Goal: Information Seeking & Learning: Learn about a topic

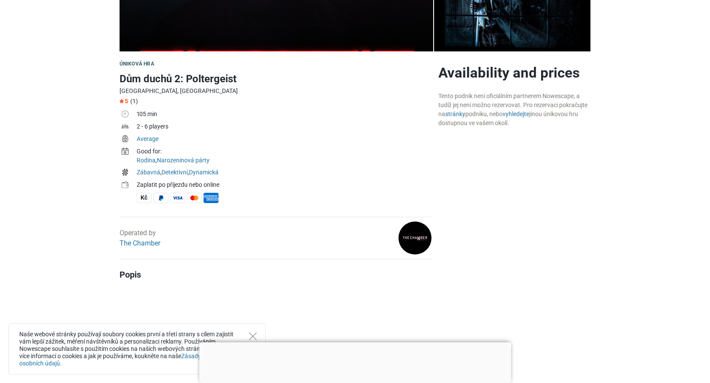
scroll to position [214, 0]
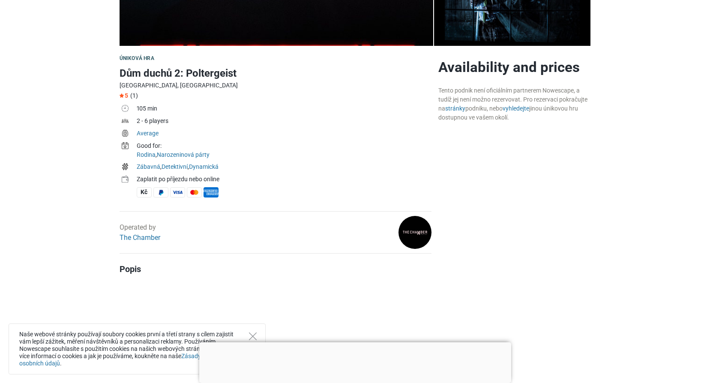
click at [411, 235] on img at bounding box center [415, 232] width 33 height 33
click at [147, 235] on link "The Chamber" at bounding box center [140, 238] width 41 height 8
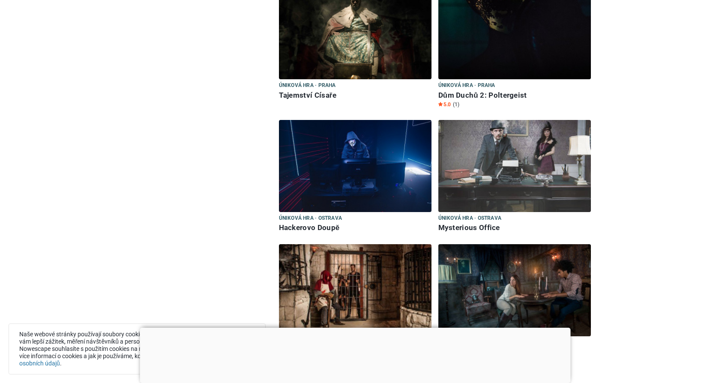
scroll to position [386, 0]
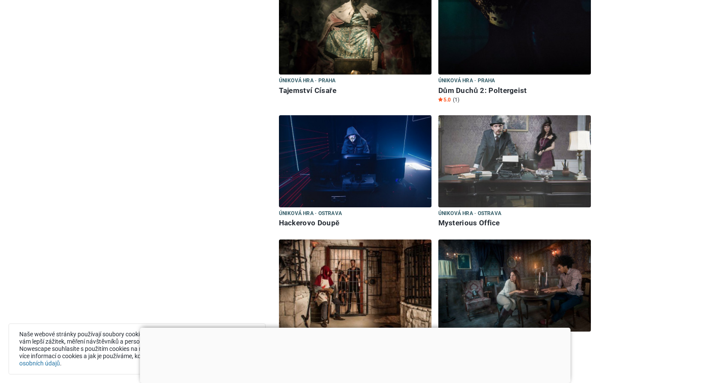
click at [509, 91] on h6 "Dům Duchů 2: Poltergeist" at bounding box center [515, 90] width 153 height 9
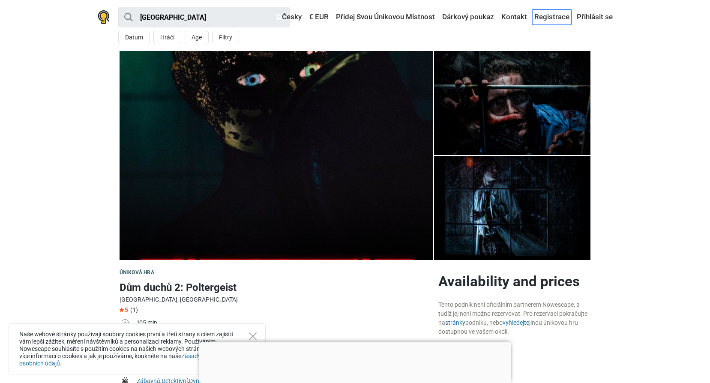
click at [548, 15] on link "Registrace" at bounding box center [551, 16] width 39 height 15
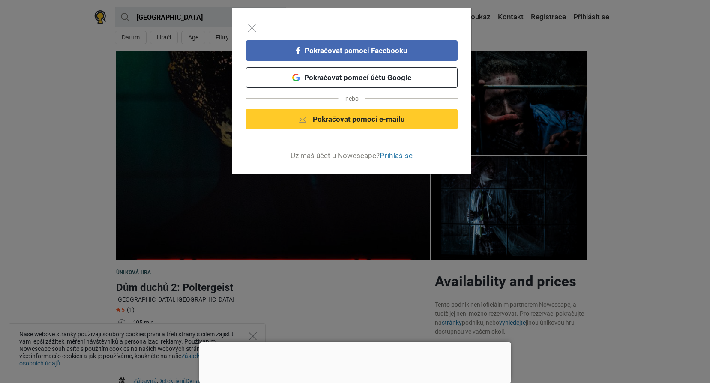
click at [613, 48] on div "Pokračovat pomocí Facebooku Pokračovat pomocí účtu Google nebo Pokračovat pomoc…" at bounding box center [355, 191] width 710 height 383
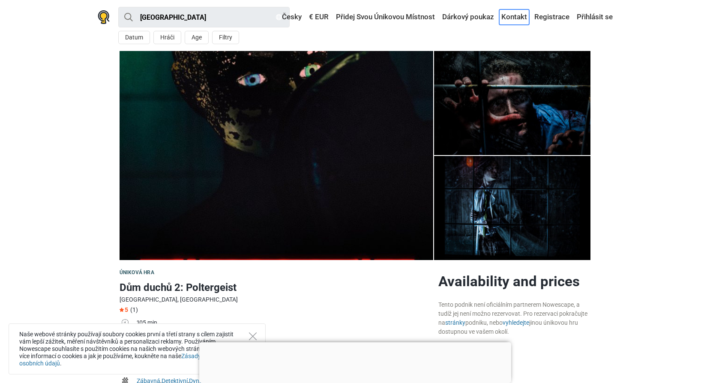
click at [517, 18] on link "Kontakt" at bounding box center [514, 16] width 30 height 15
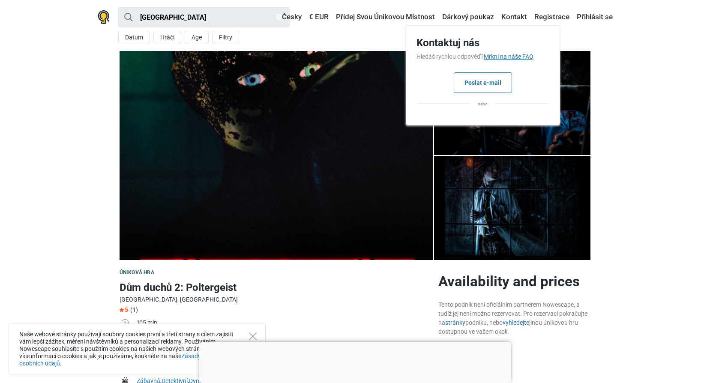
click at [527, 56] on link "Mrkni na náše FAQ" at bounding box center [509, 56] width 50 height 7
click at [87, 123] on section "1 2 3 4" at bounding box center [355, 155] width 710 height 209
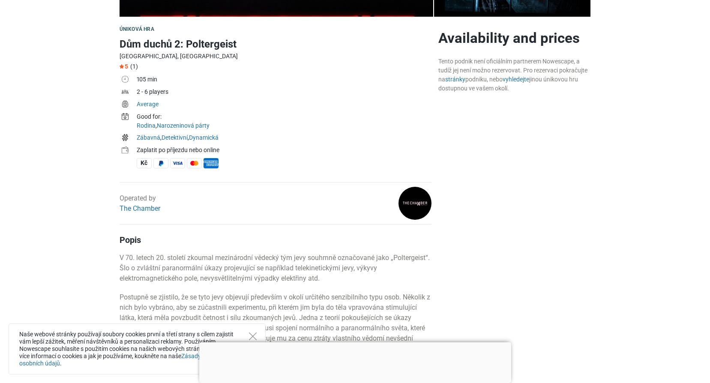
scroll to position [257, 0]
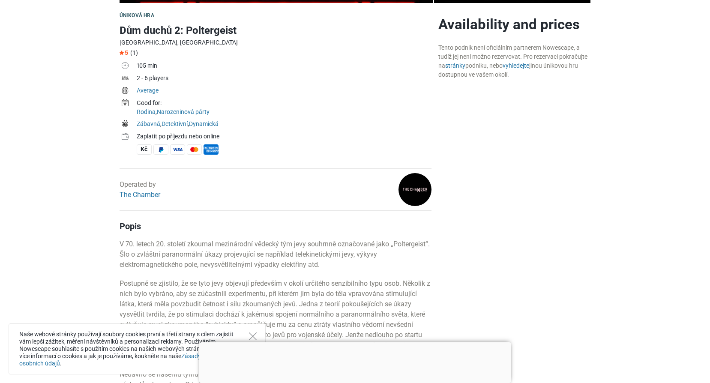
click at [149, 188] on div "Operated by The Chamber" at bounding box center [140, 190] width 41 height 21
click at [148, 192] on link "The Chamber" at bounding box center [140, 195] width 41 height 8
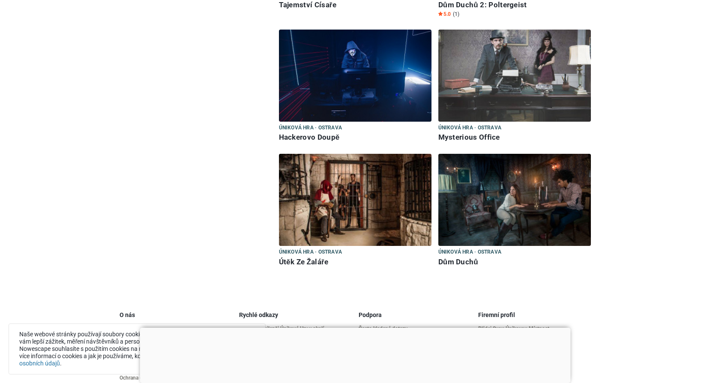
scroll to position [585, 0]
